Goal: Obtain resource: Obtain resource

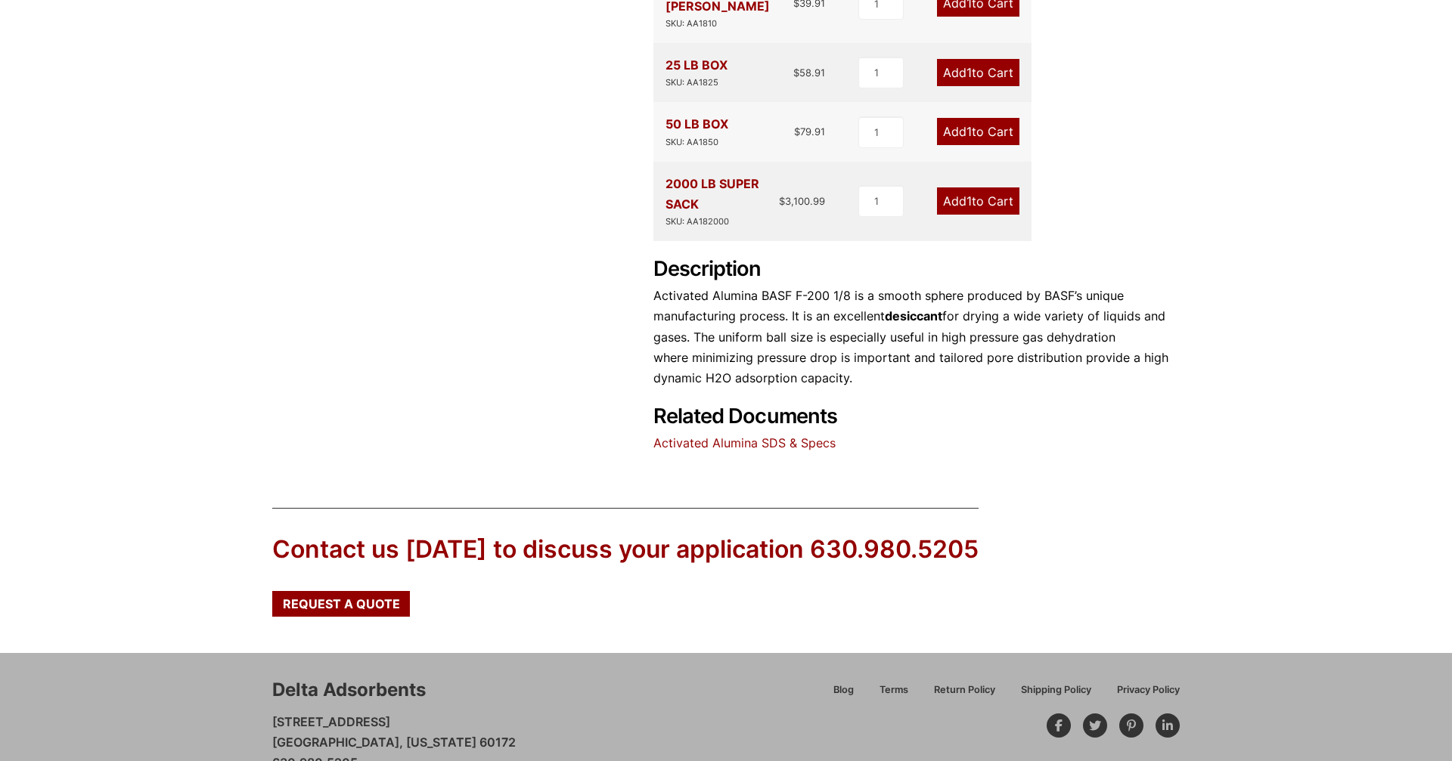
scroll to position [609, 0]
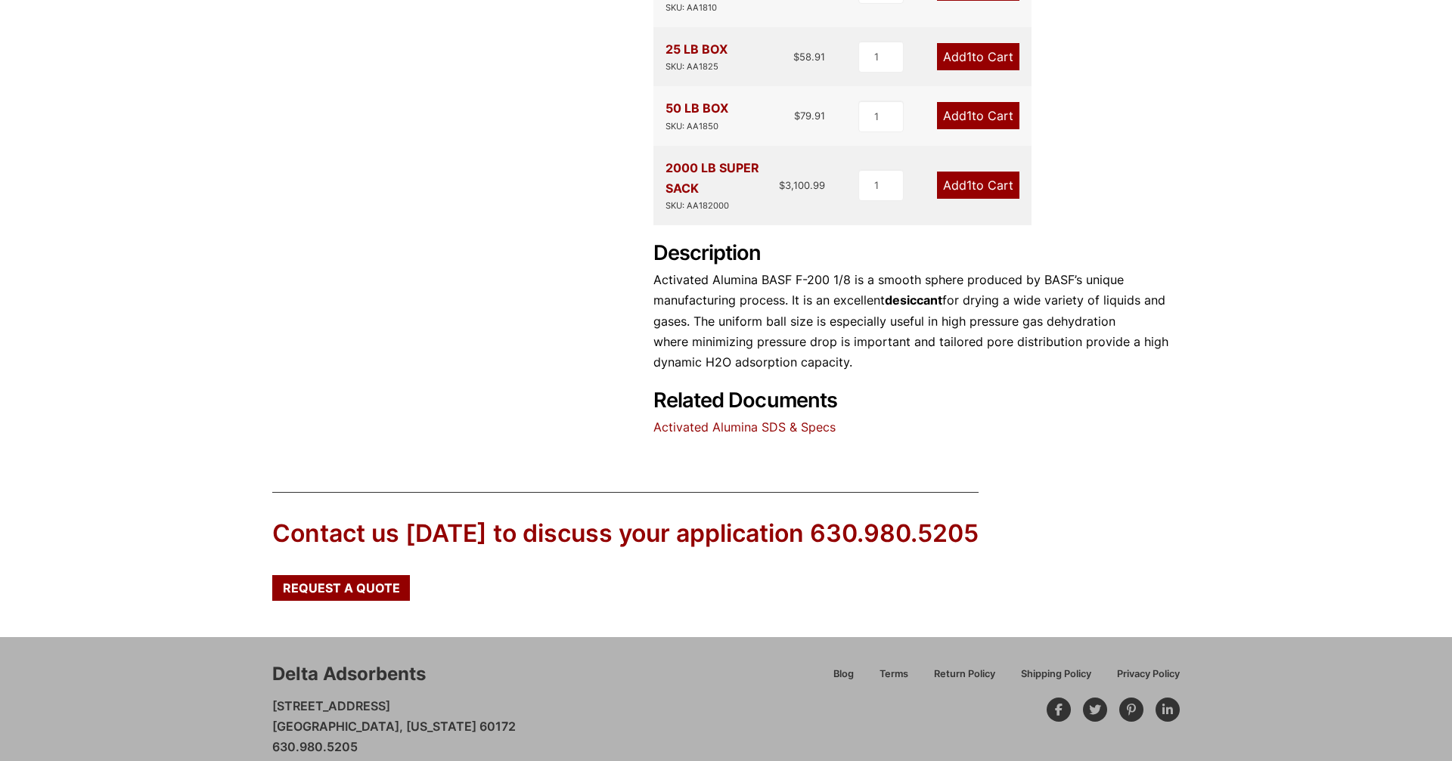
click at [713, 420] on link "Activated Alumina SDS & Specs" at bounding box center [744, 427] width 182 height 15
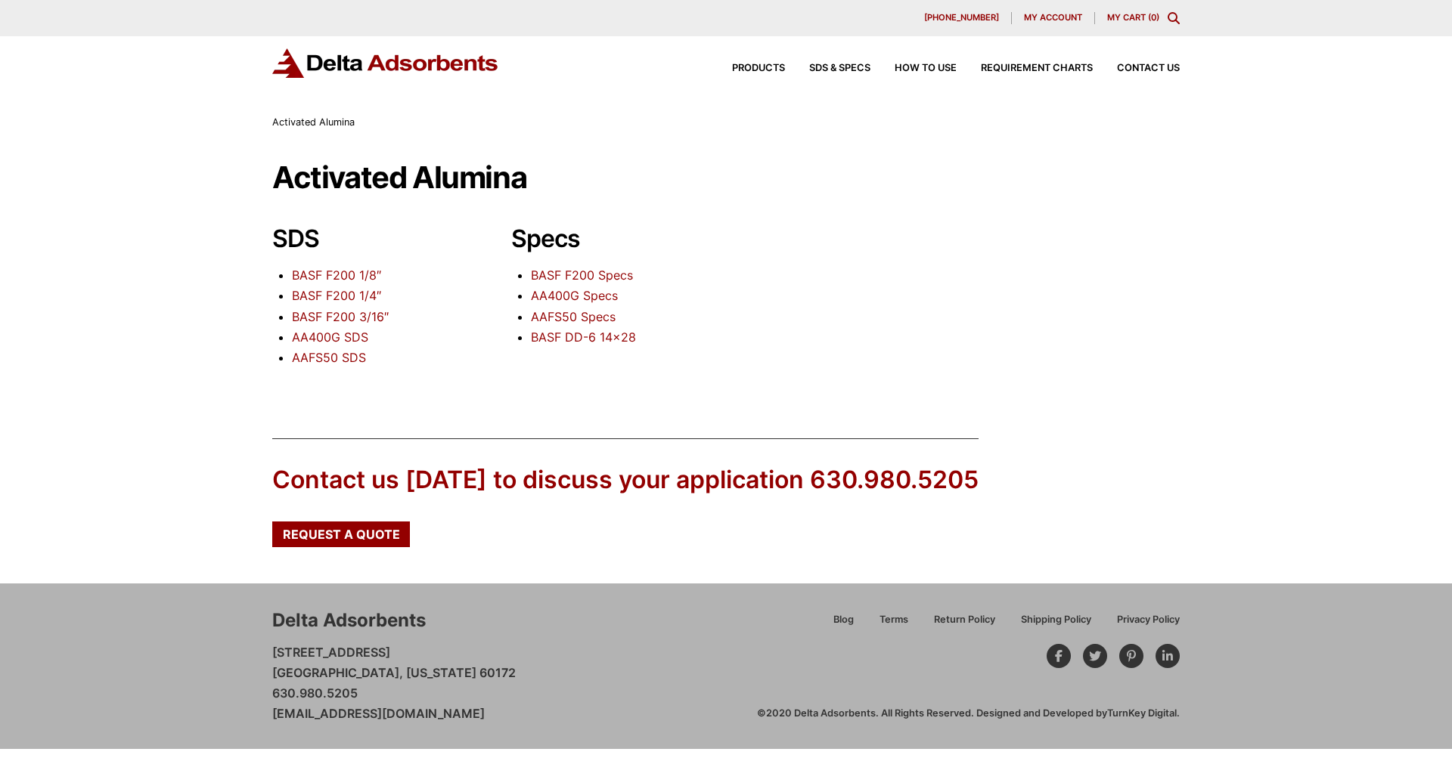
click at [321, 277] on link "BASF F200 1/8″" at bounding box center [336, 275] width 89 height 15
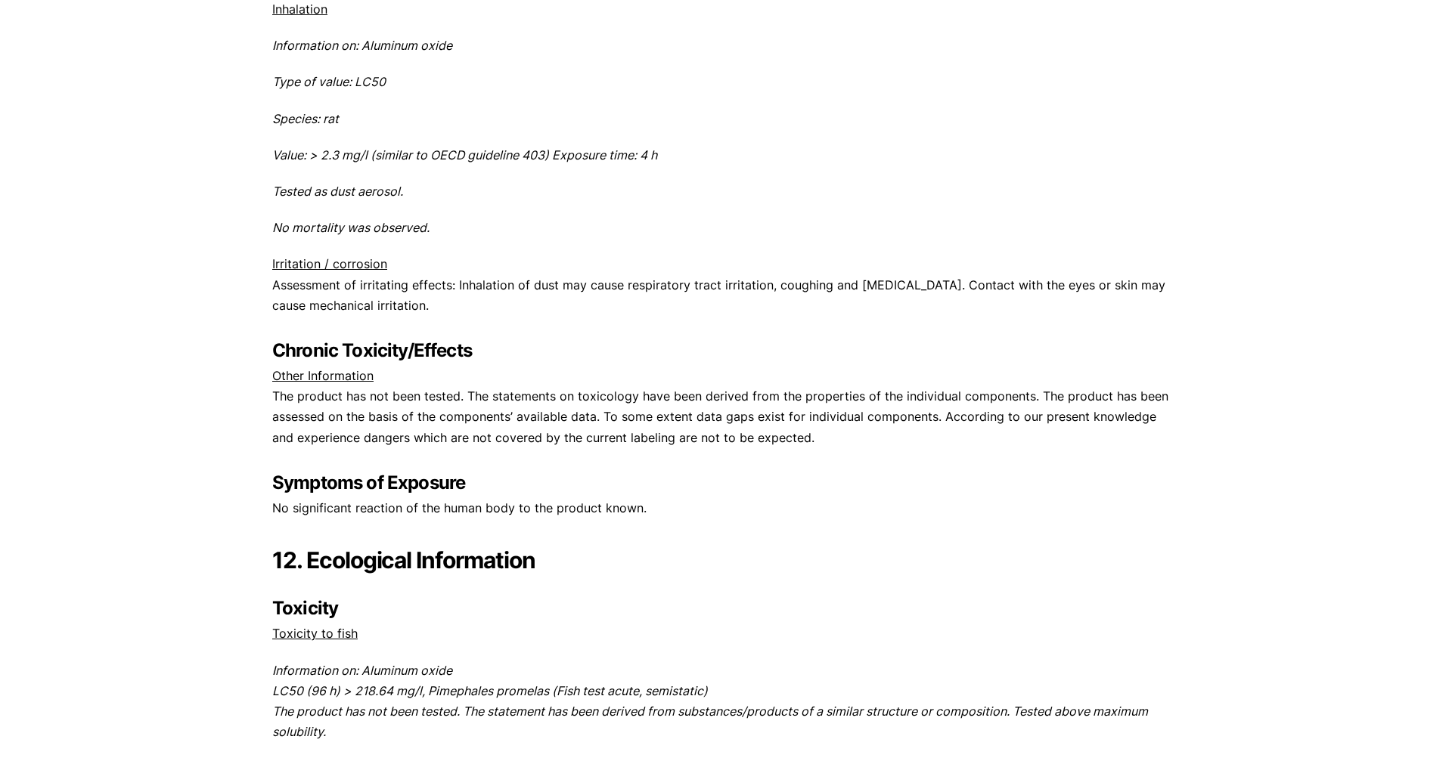
scroll to position [5927, 0]
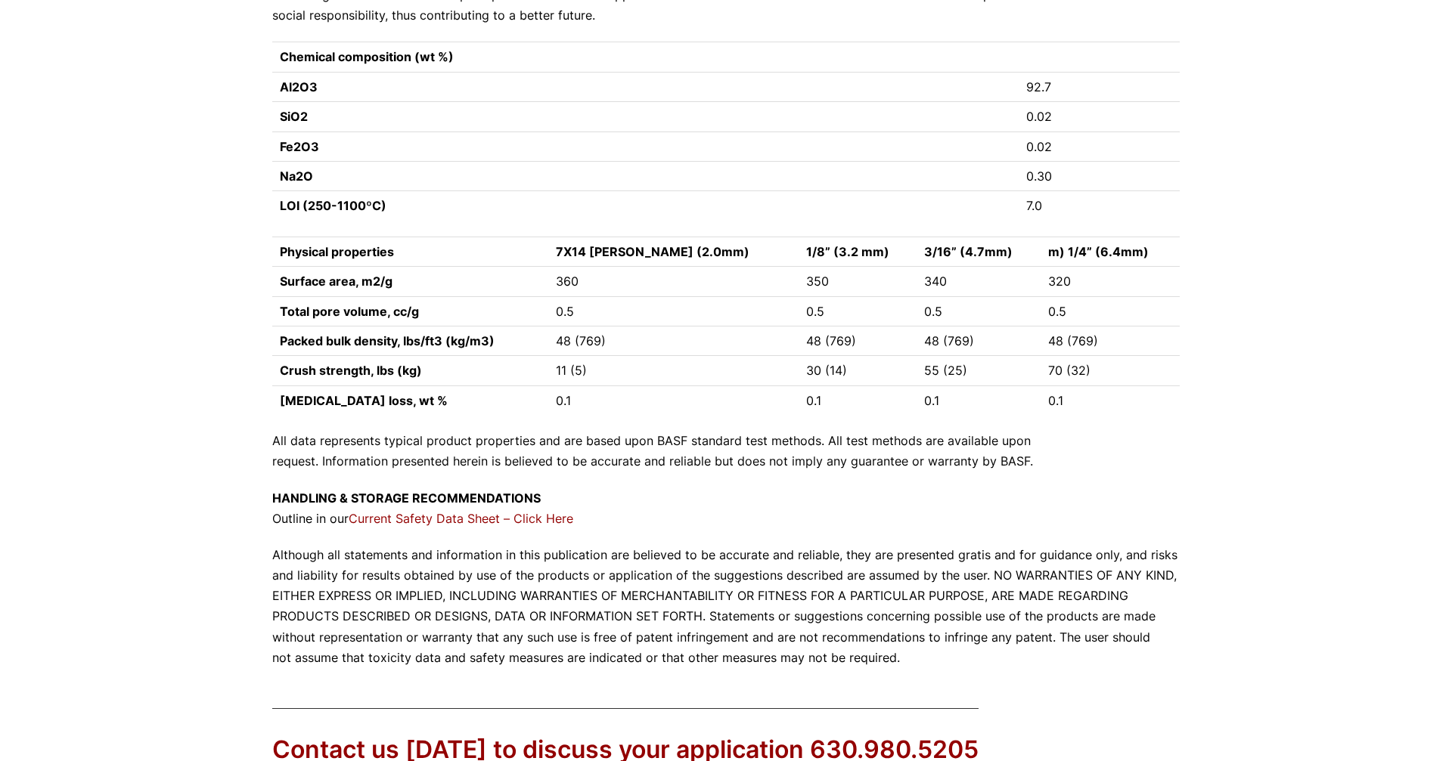
scroll to position [1285, 0]
